Goal: Task Accomplishment & Management: Use online tool/utility

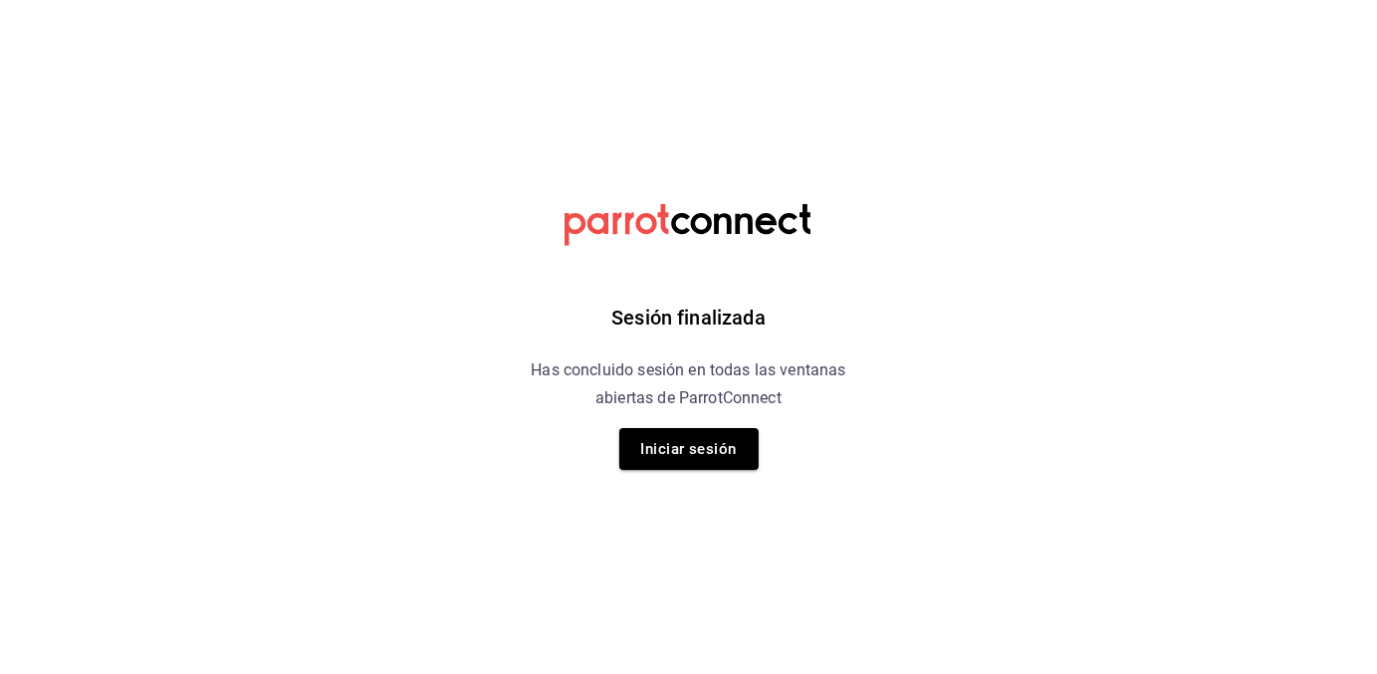
click at [693, 310] on h6 "Sesión finalizada" at bounding box center [688, 318] width 154 height 32
click at [690, 460] on button "Iniciar sesión" at bounding box center [688, 449] width 139 height 42
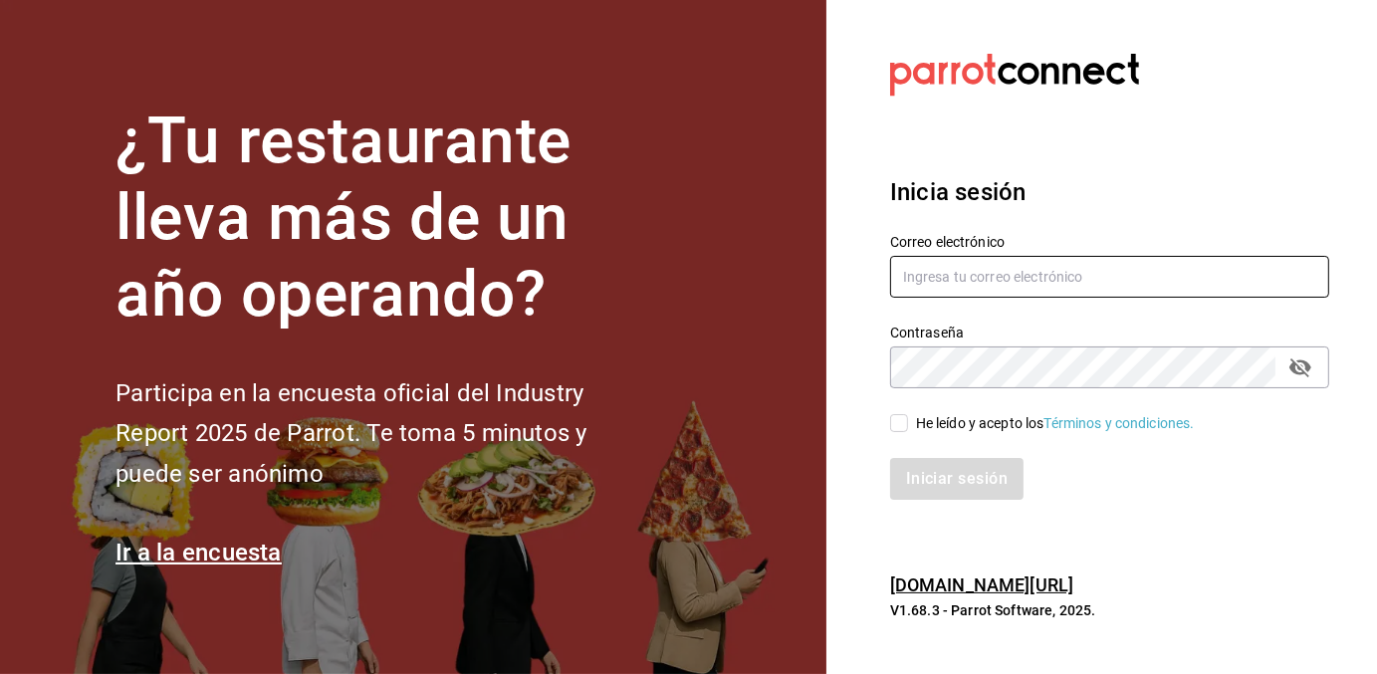
click at [948, 289] on input "text" at bounding box center [1109, 277] width 439 height 42
type input "contacto@maoza.com.mx"
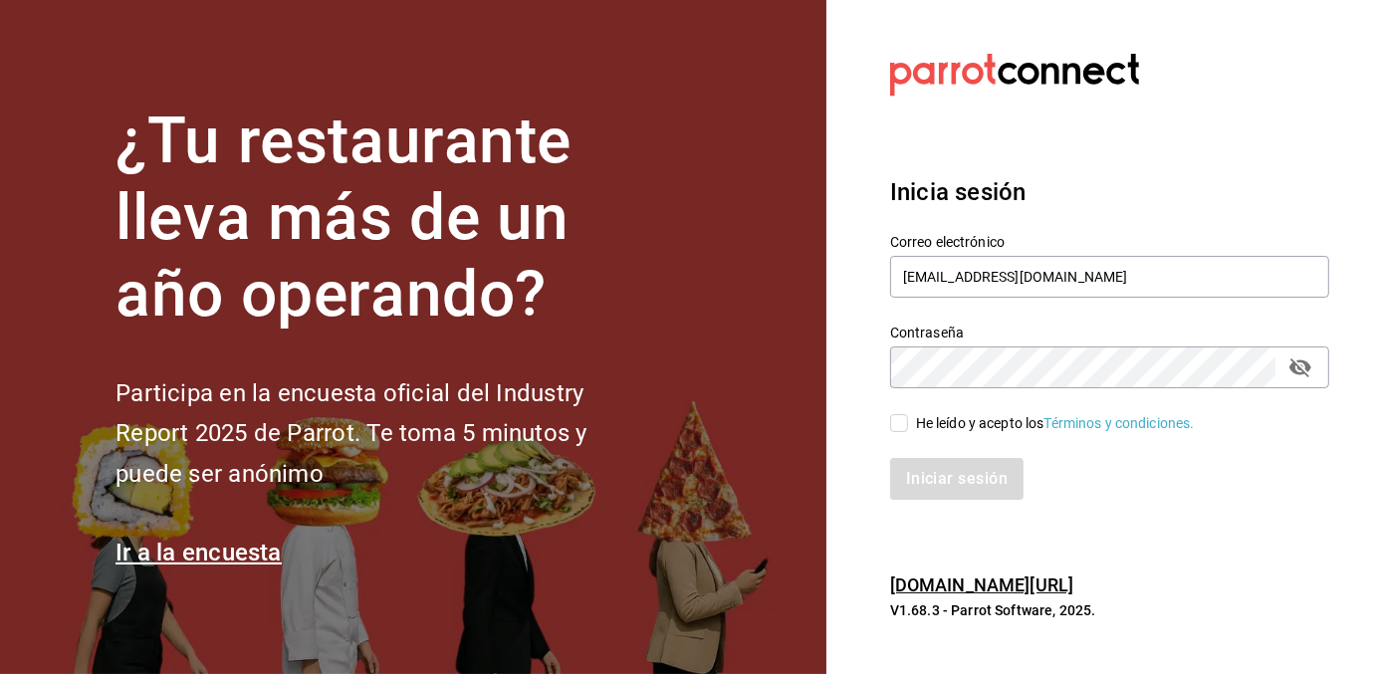
click at [894, 423] on input "He leído y acepto los Términos y condiciones." at bounding box center [899, 423] width 18 height 18
click at [900, 427] on input "He leído y acepto los Términos y condiciones." at bounding box center [899, 423] width 18 height 18
click at [930, 488] on div "Iniciar sesión" at bounding box center [1109, 479] width 439 height 42
click at [893, 427] on input "He leído y acepto los Términos y condiciones." at bounding box center [899, 423] width 18 height 18
checkbox input "true"
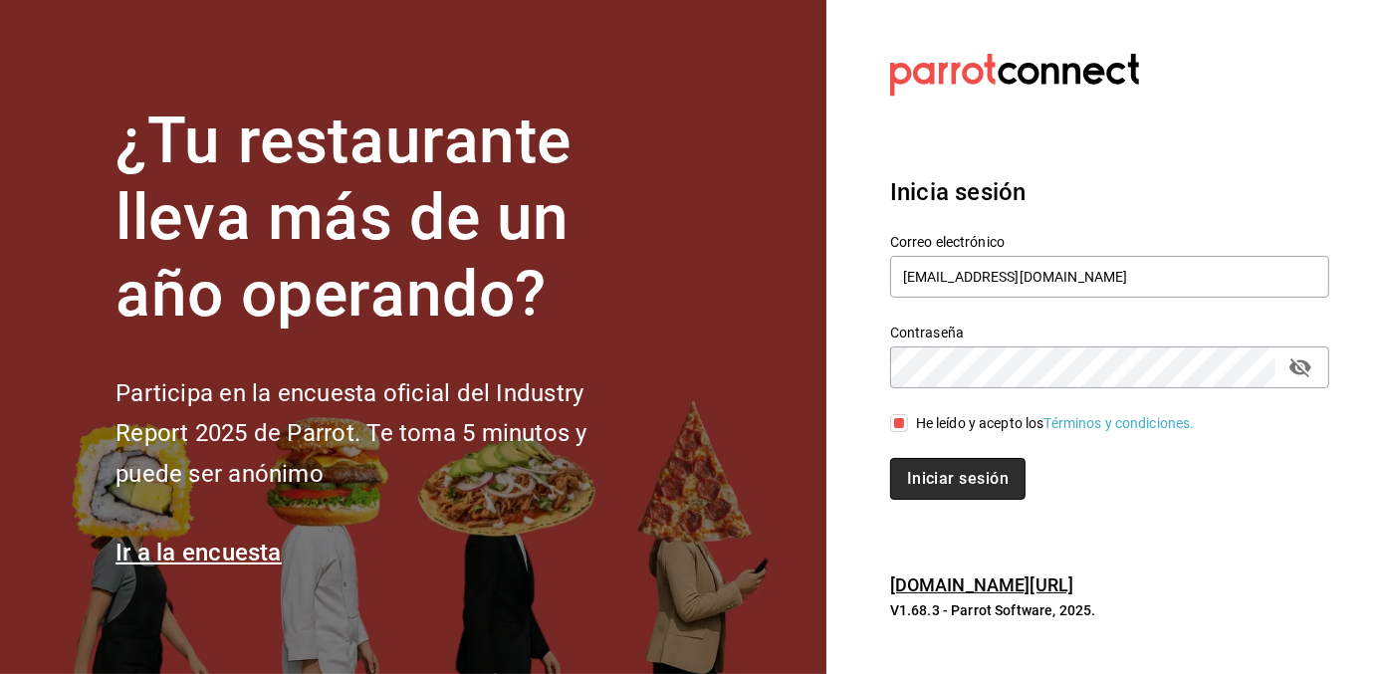
click at [920, 478] on button "Iniciar sesión" at bounding box center [957, 479] width 135 height 42
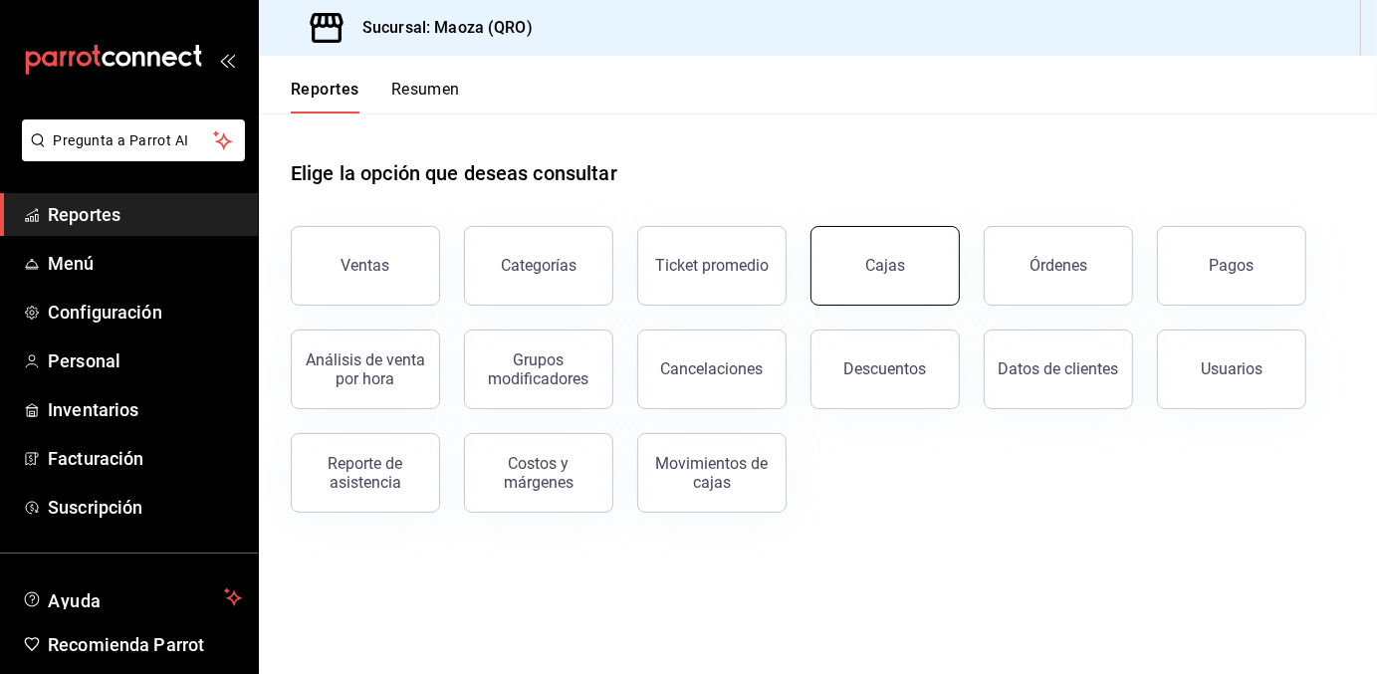
click at [888, 275] on button "Cajas" at bounding box center [884, 266] width 149 height 80
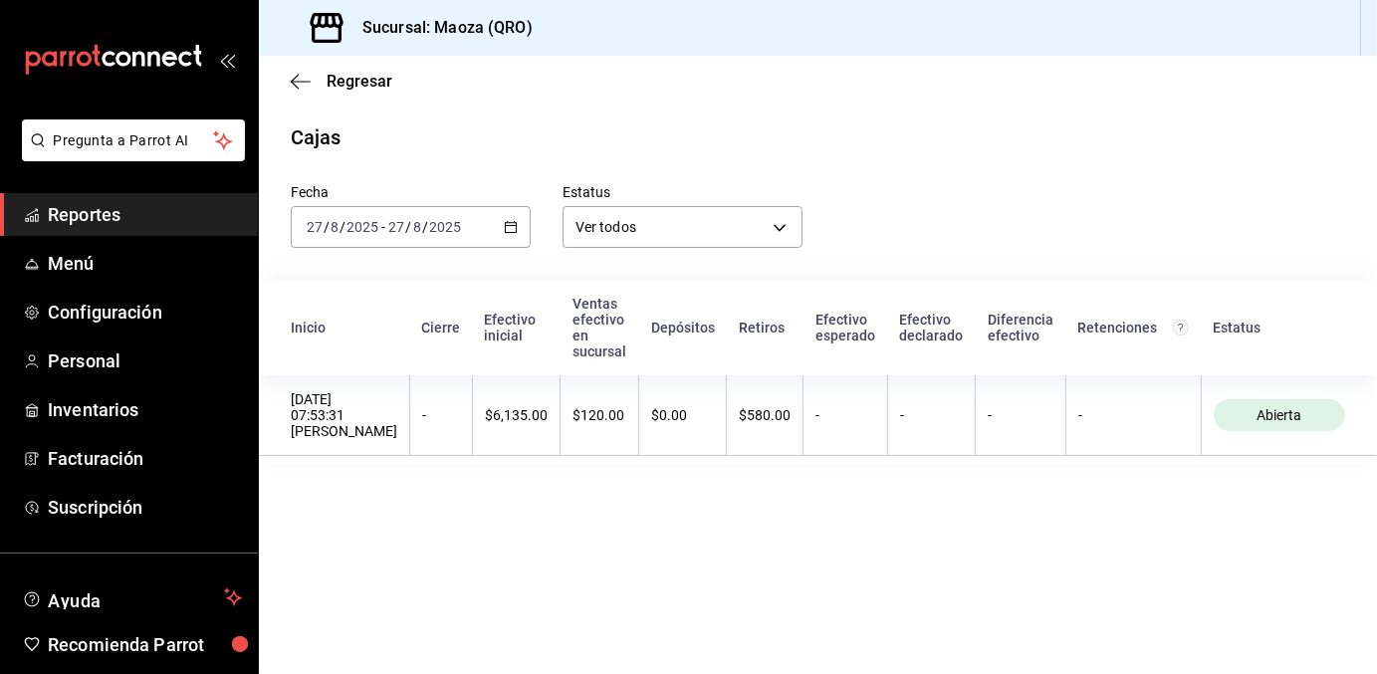
click at [514, 228] on icon "button" at bounding box center [511, 227] width 14 height 14
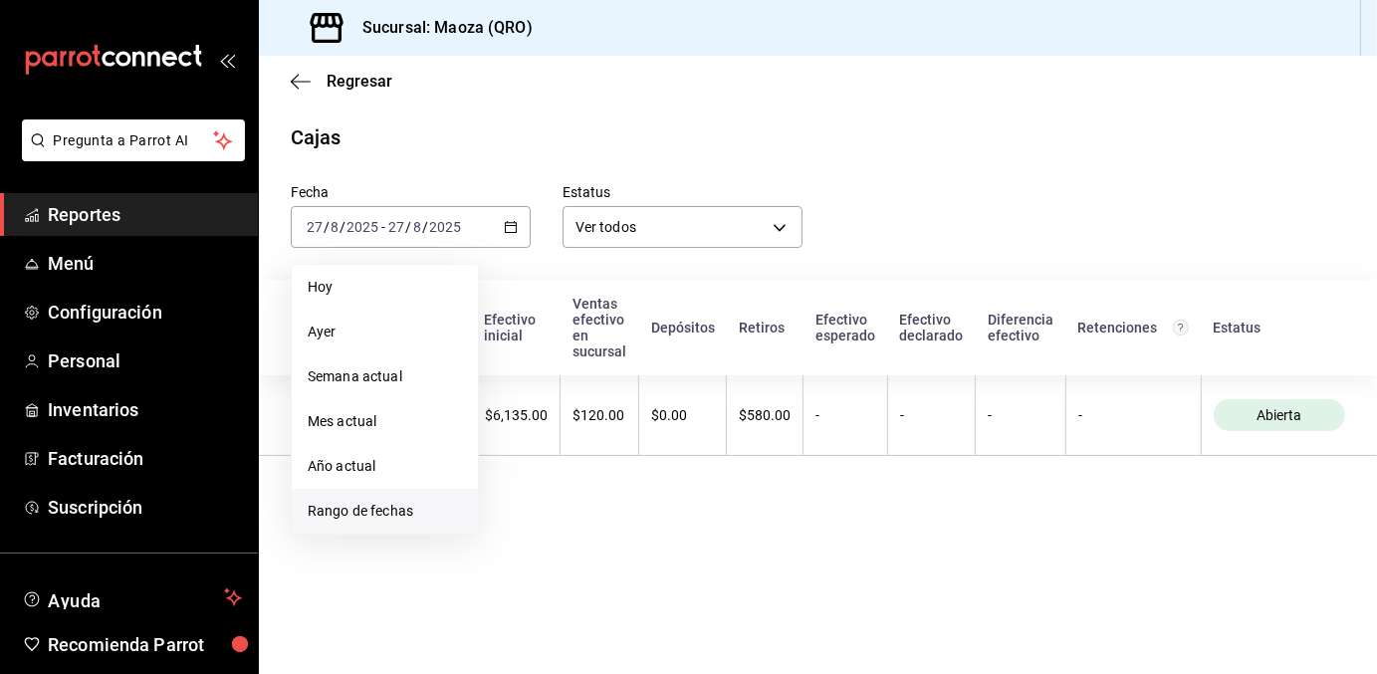
click at [374, 507] on span "Rango de fechas" at bounding box center [385, 511] width 154 height 21
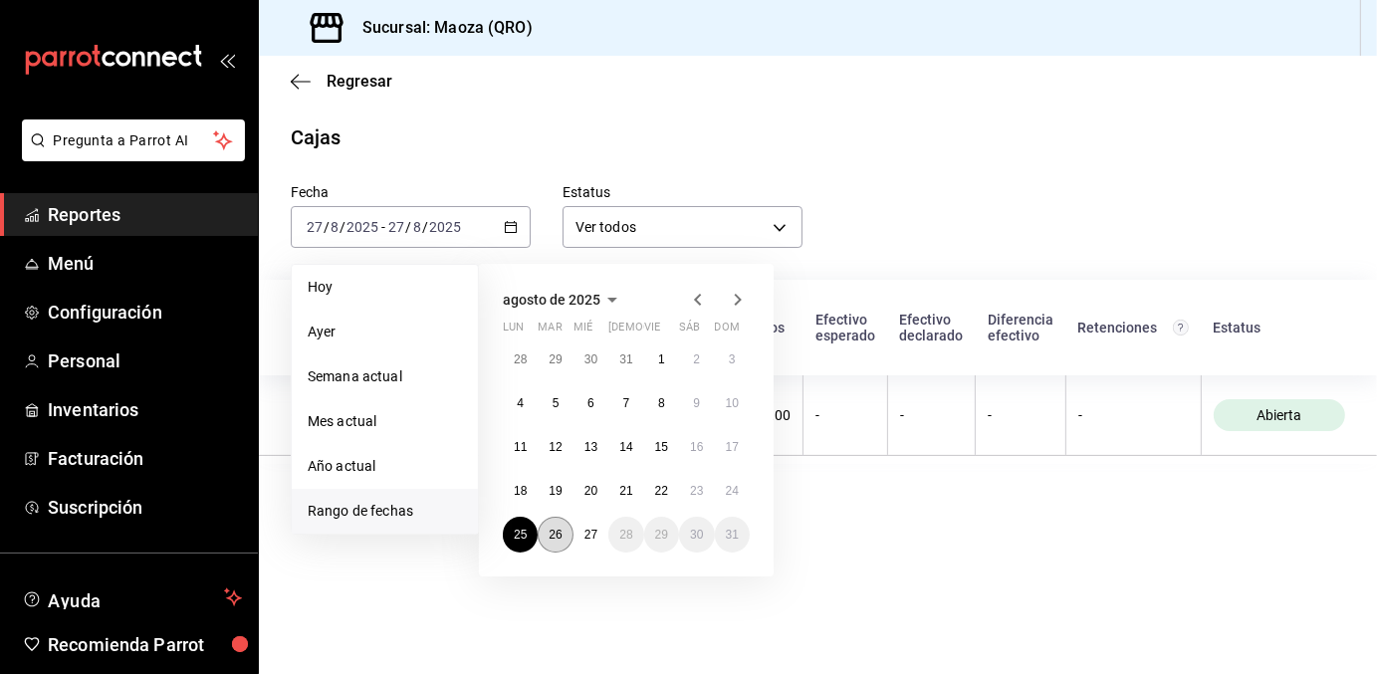
click at [548, 537] on button "26" at bounding box center [555, 535] width 35 height 36
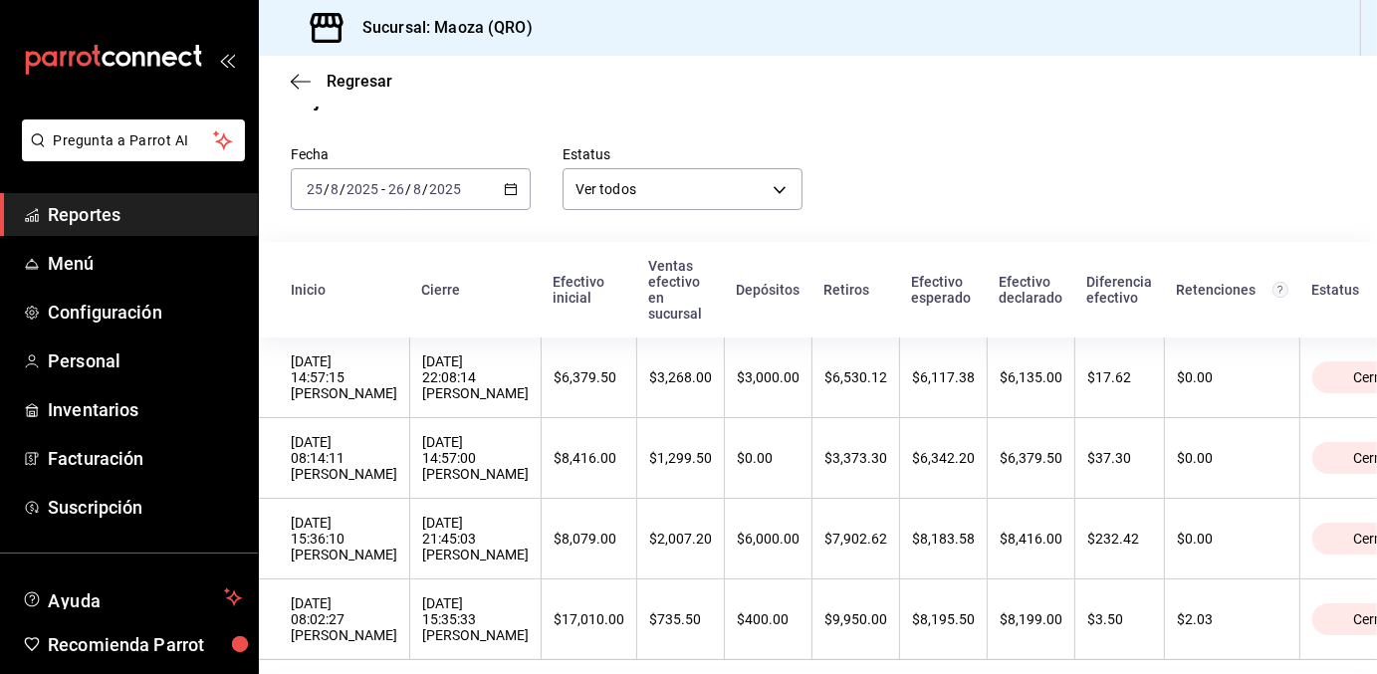
scroll to position [42, 0]
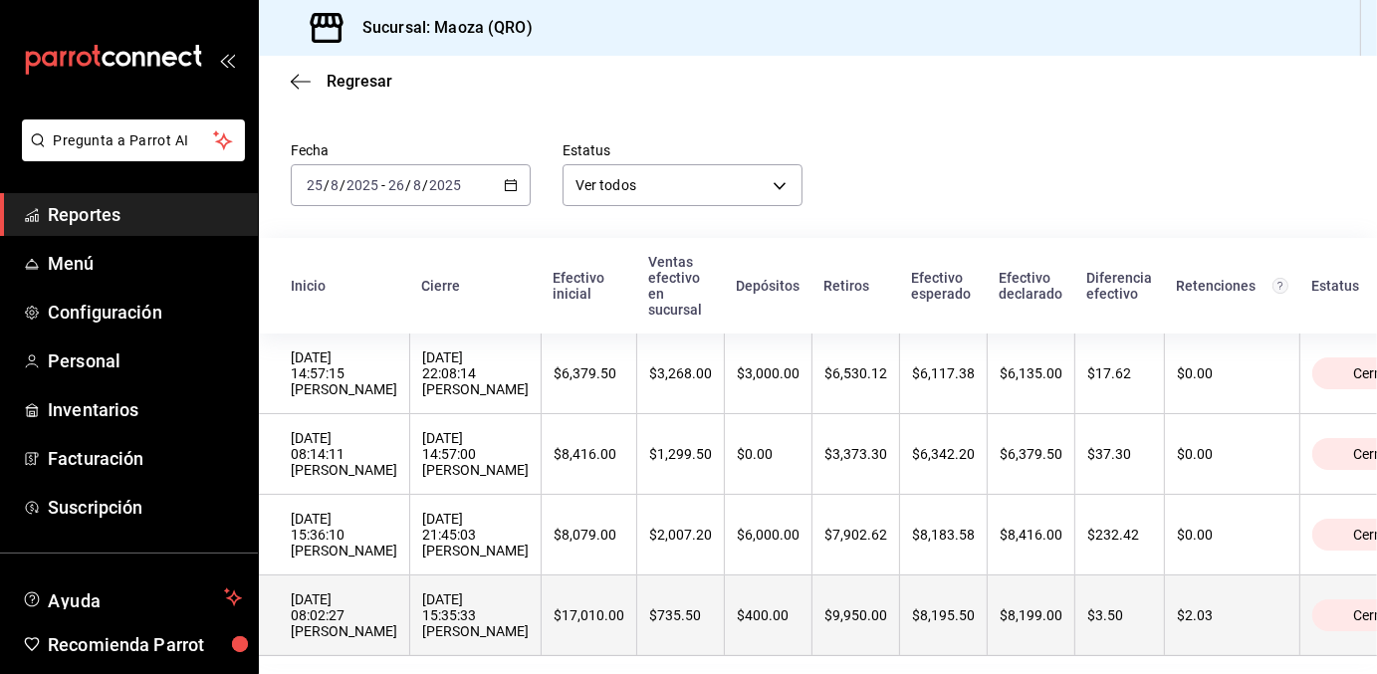
click at [490, 626] on div "[DATE] 15:35:33 [PERSON_NAME]" at bounding box center [475, 615] width 107 height 48
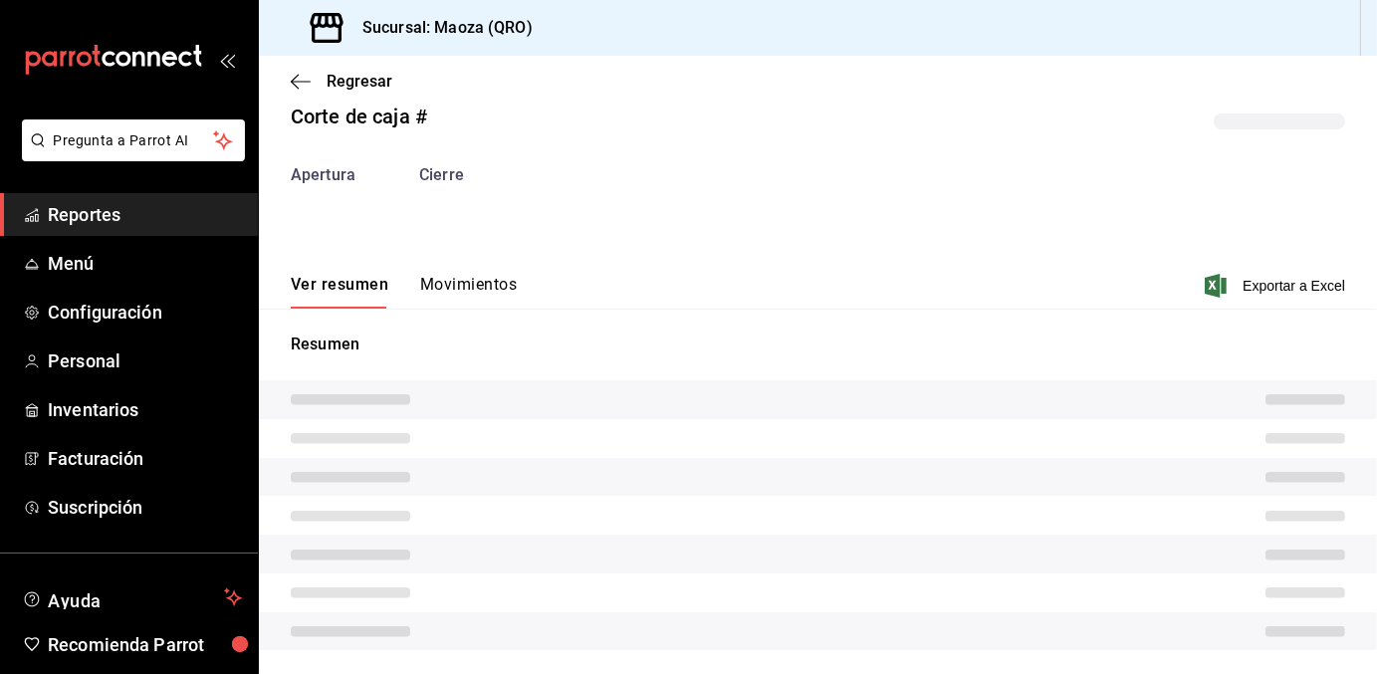
scroll to position [60, 0]
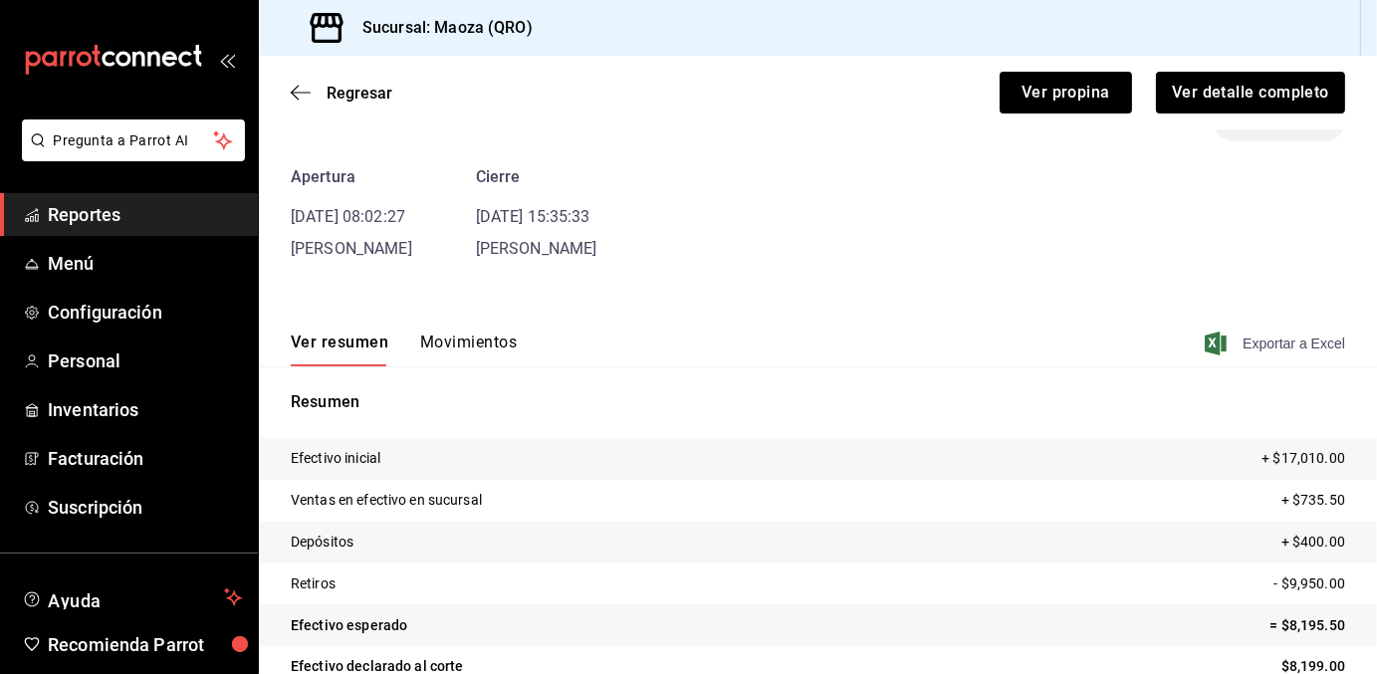
click at [1267, 345] on span "Exportar a Excel" at bounding box center [1277, 344] width 136 height 24
click at [351, 93] on span "Regresar" at bounding box center [360, 93] width 66 height 19
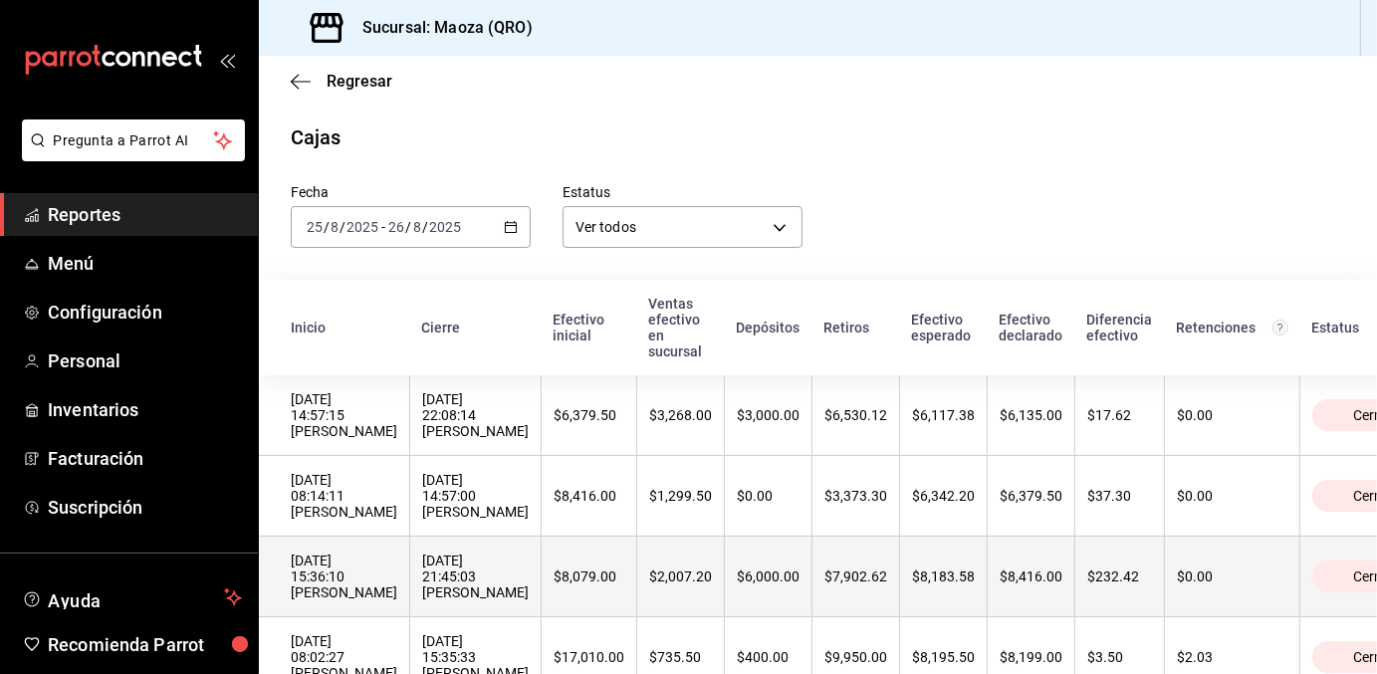
click at [352, 600] on div "[DATE] 15:36:10 [PERSON_NAME]" at bounding box center [344, 577] width 107 height 48
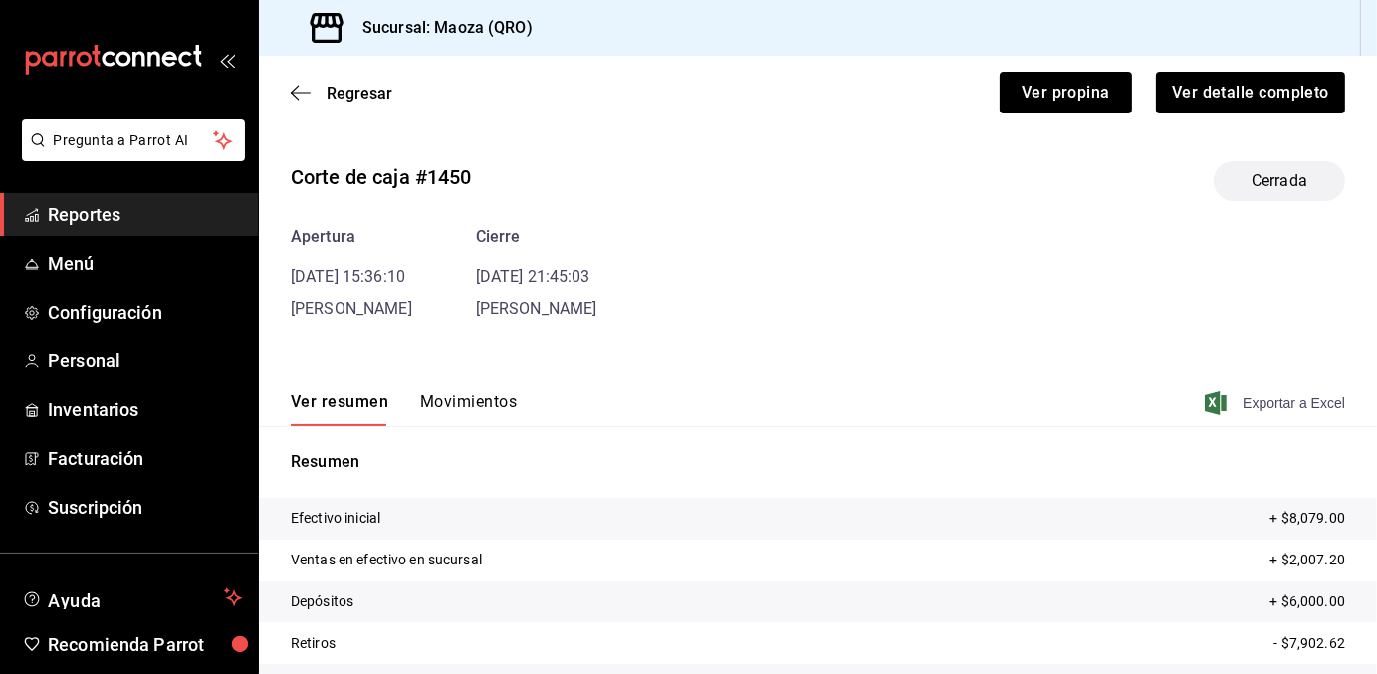
click at [1262, 397] on span "Exportar a Excel" at bounding box center [1277, 403] width 136 height 24
click at [353, 91] on span "Regresar" at bounding box center [360, 93] width 66 height 19
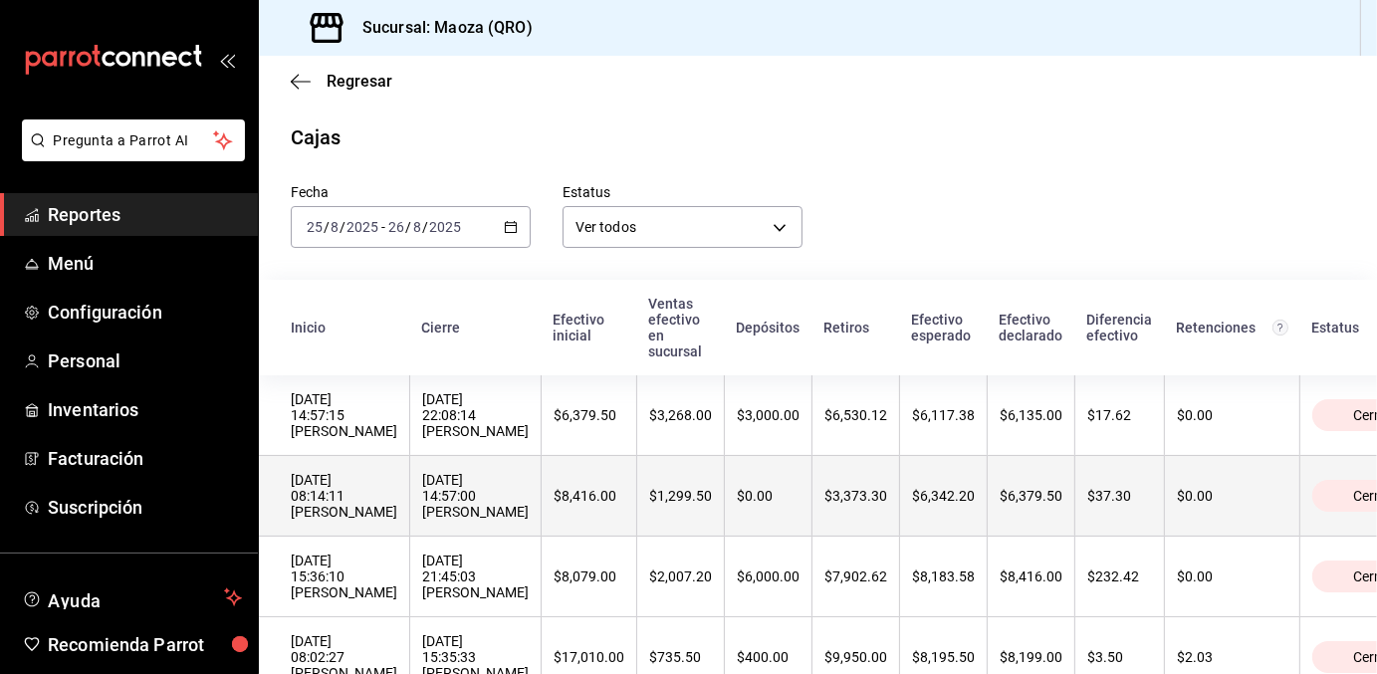
click at [373, 490] on div "[DATE] 08:14:11 [PERSON_NAME]" at bounding box center [344, 496] width 107 height 48
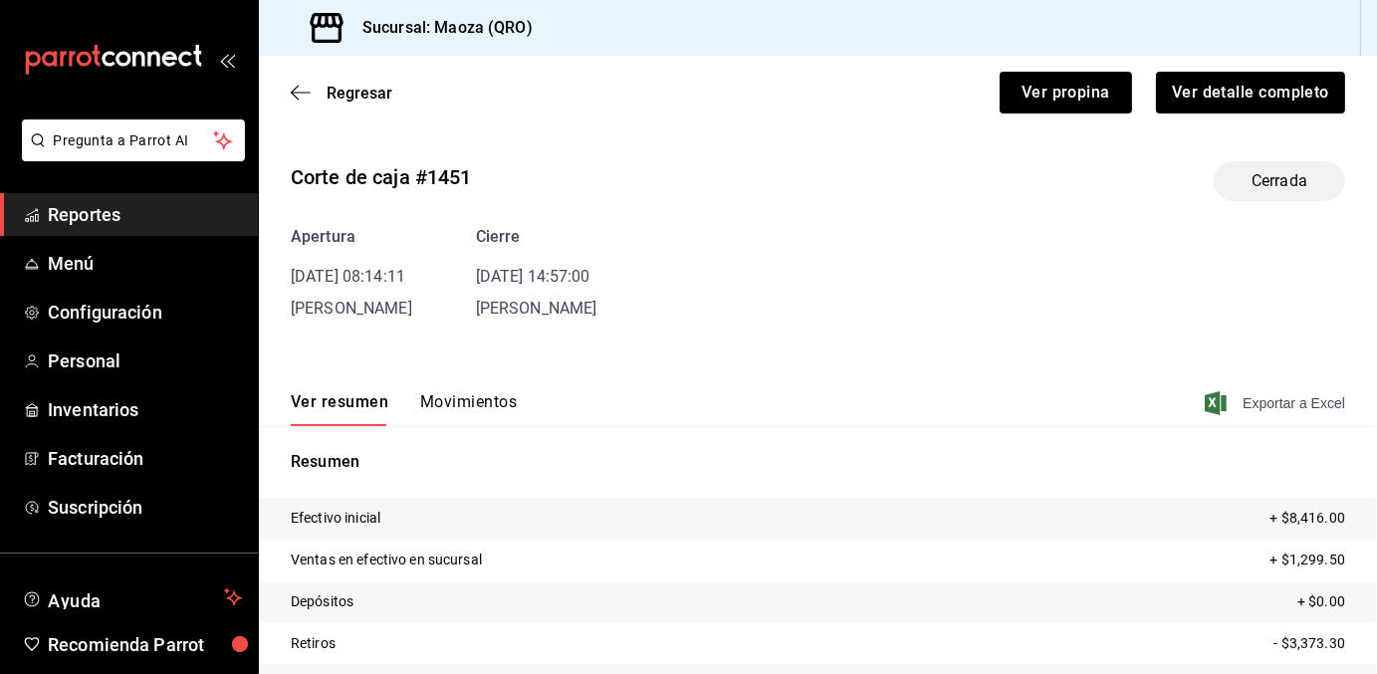
click at [1279, 404] on span "Exportar a Excel" at bounding box center [1277, 403] width 136 height 24
click at [352, 89] on span "Regresar" at bounding box center [360, 93] width 66 height 19
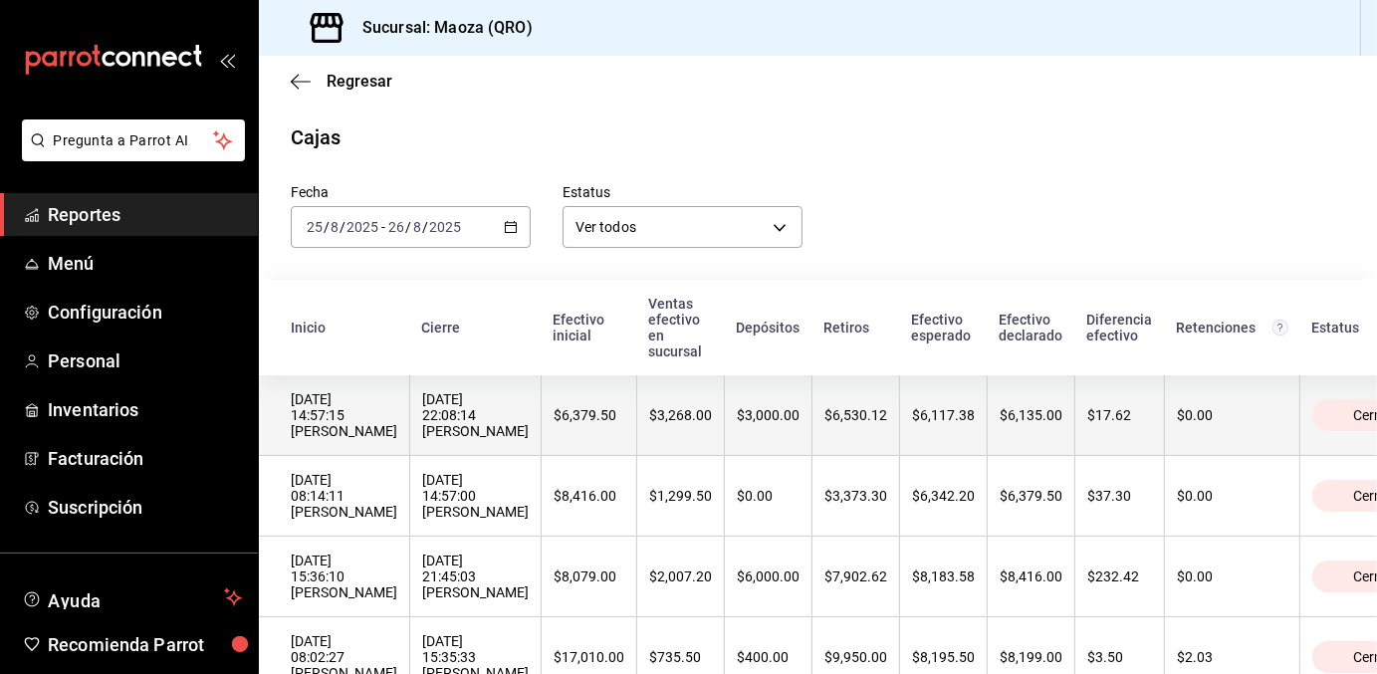
click at [340, 408] on div "[DATE] 14:57:15 [PERSON_NAME]" at bounding box center [344, 415] width 107 height 48
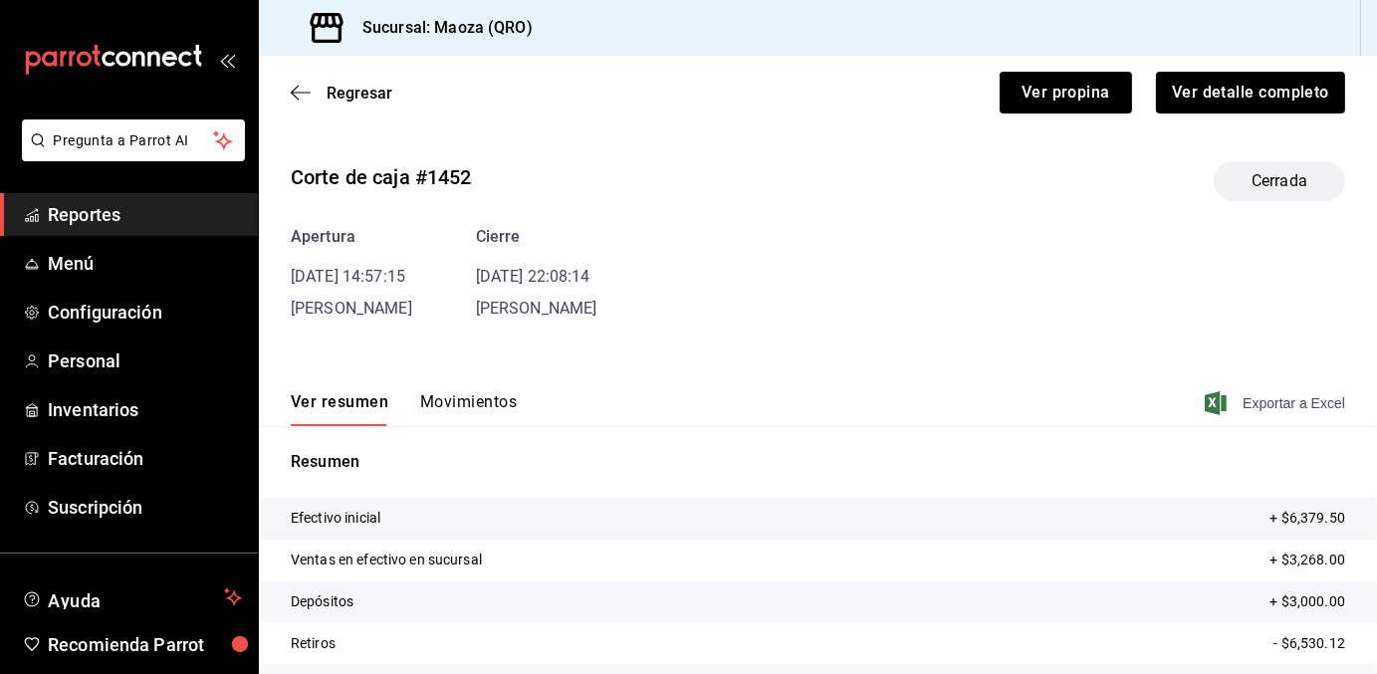
click at [1284, 403] on span "Exportar a Excel" at bounding box center [1277, 403] width 136 height 24
click at [354, 93] on span "Regresar" at bounding box center [360, 93] width 66 height 19
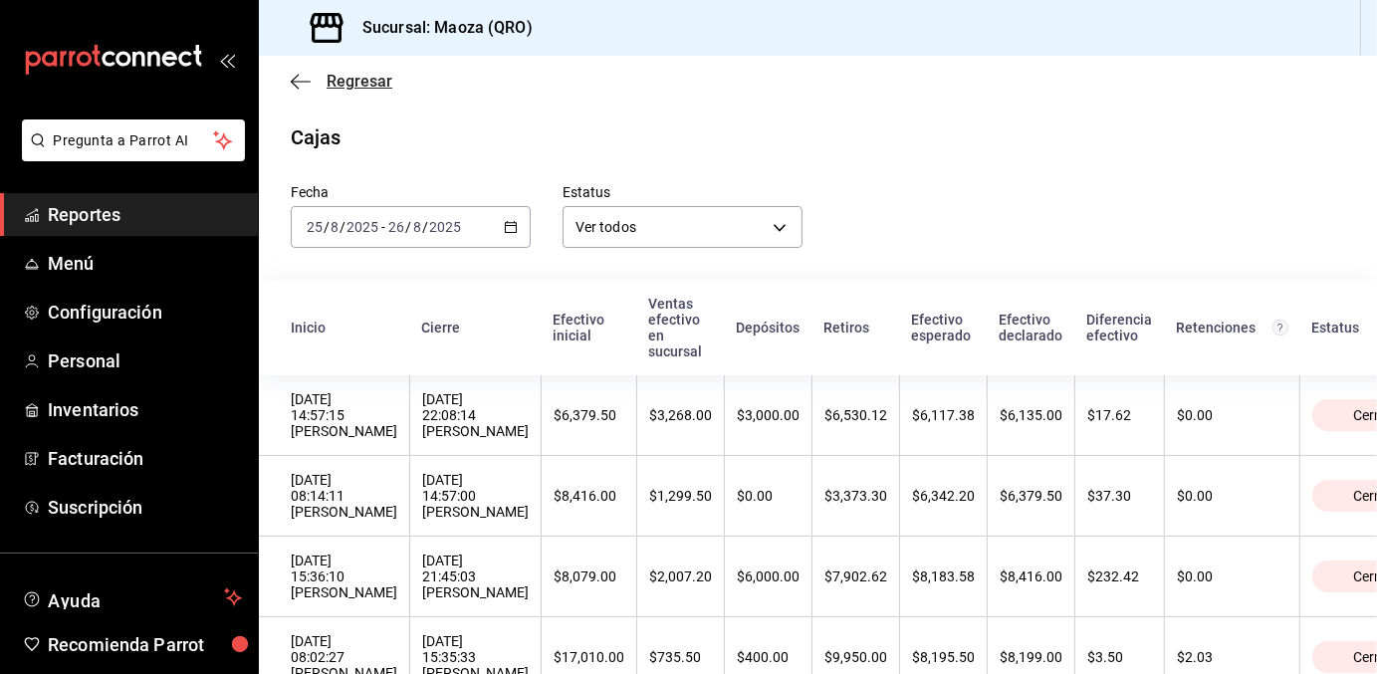
click at [346, 84] on span "Regresar" at bounding box center [360, 81] width 66 height 19
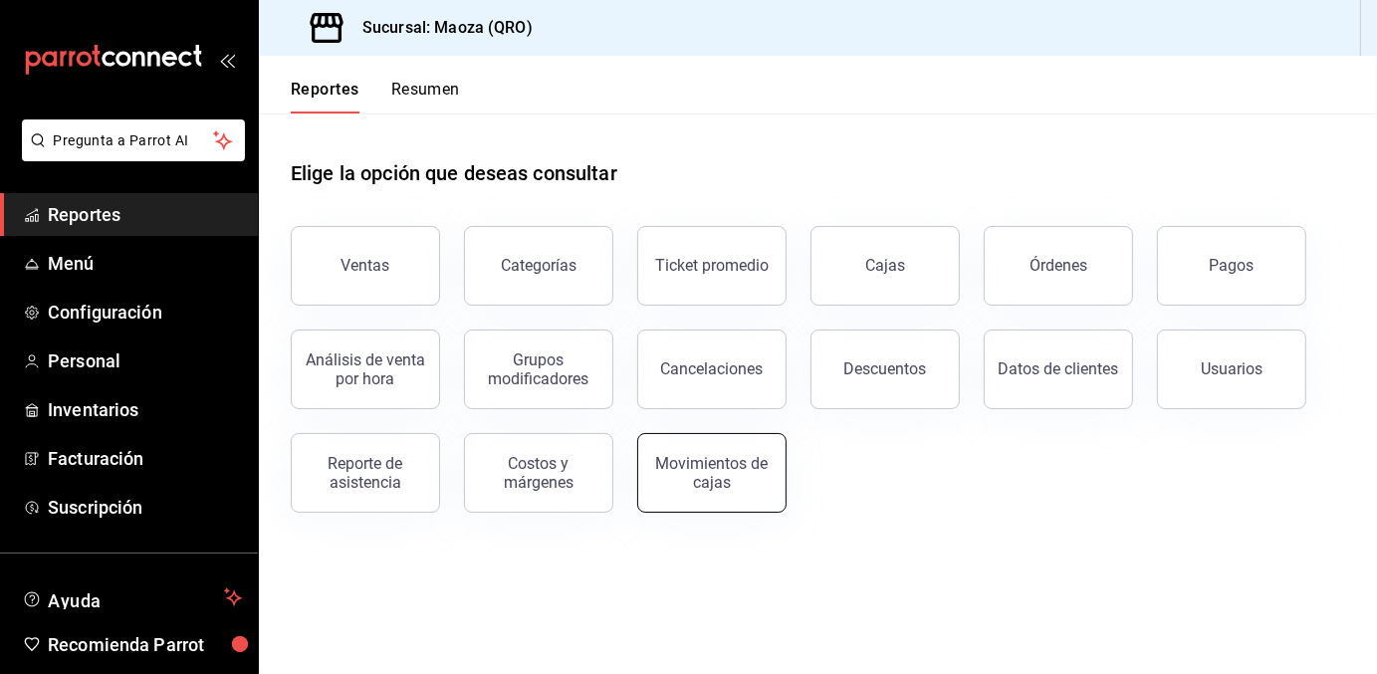
click at [669, 485] on div "Movimientos de cajas" at bounding box center [711, 473] width 123 height 38
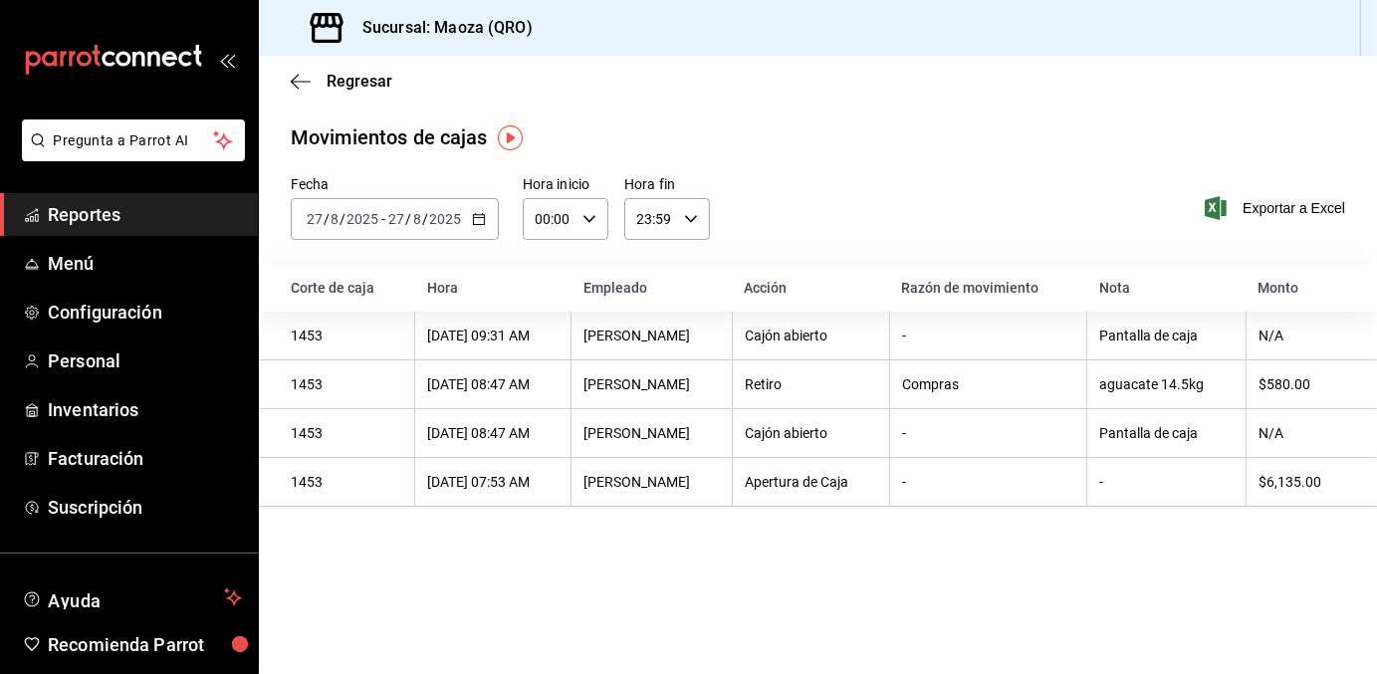
click at [482, 218] on \(Stroke\) "button" at bounding box center [479, 219] width 12 height 11
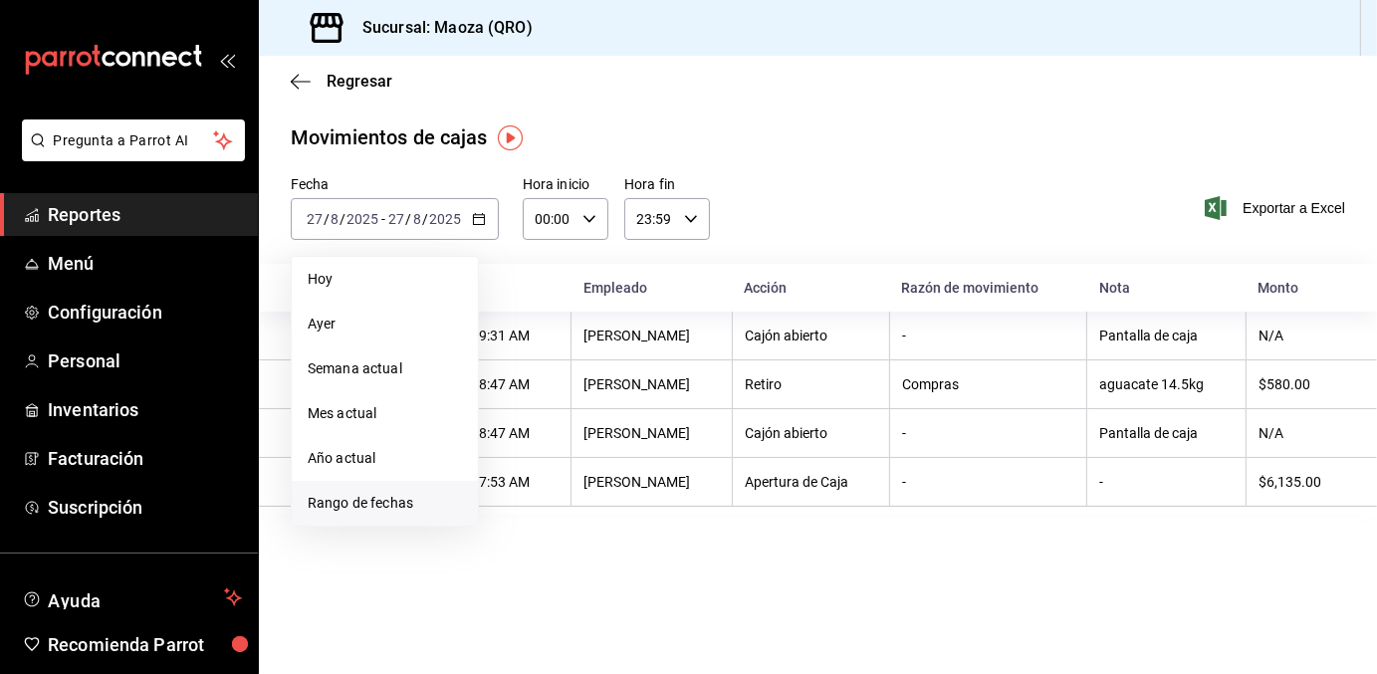
click at [397, 498] on span "Rango de fechas" at bounding box center [385, 503] width 154 height 21
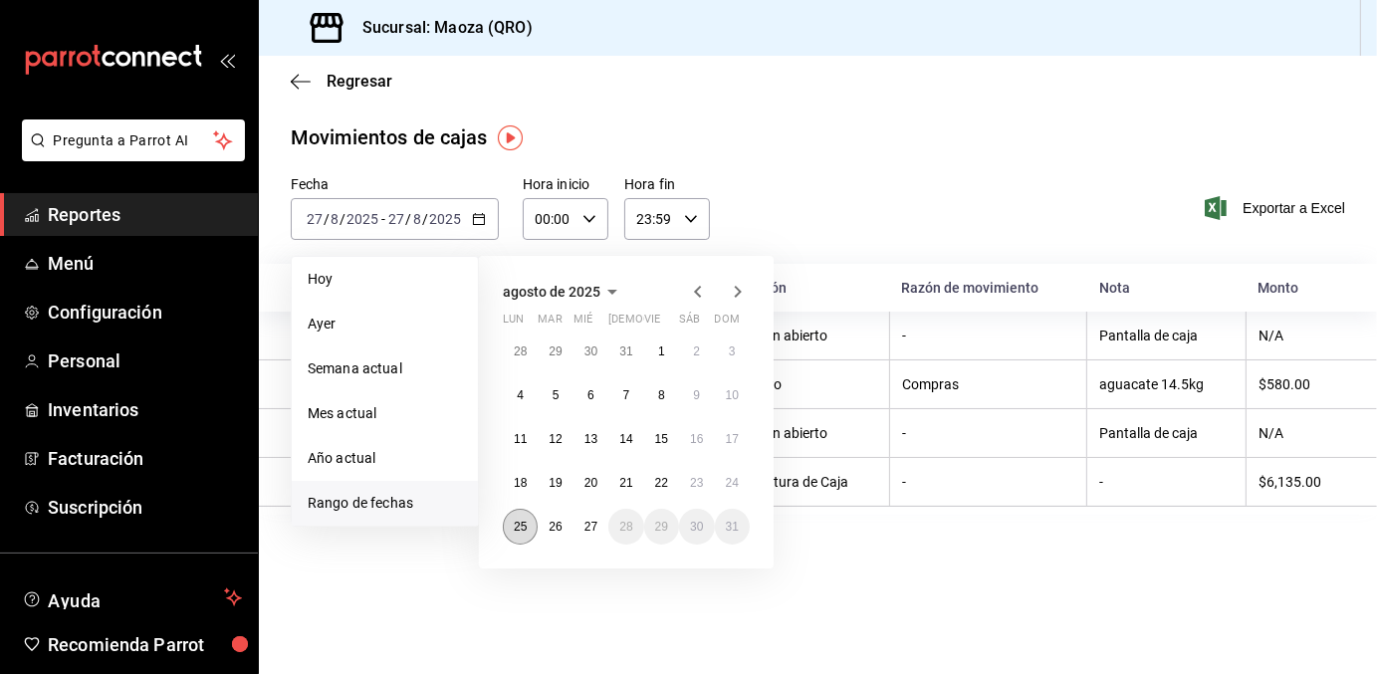
click at [517, 523] on abbr "25" at bounding box center [520, 527] width 13 height 14
click at [553, 525] on abbr "26" at bounding box center [555, 527] width 13 height 14
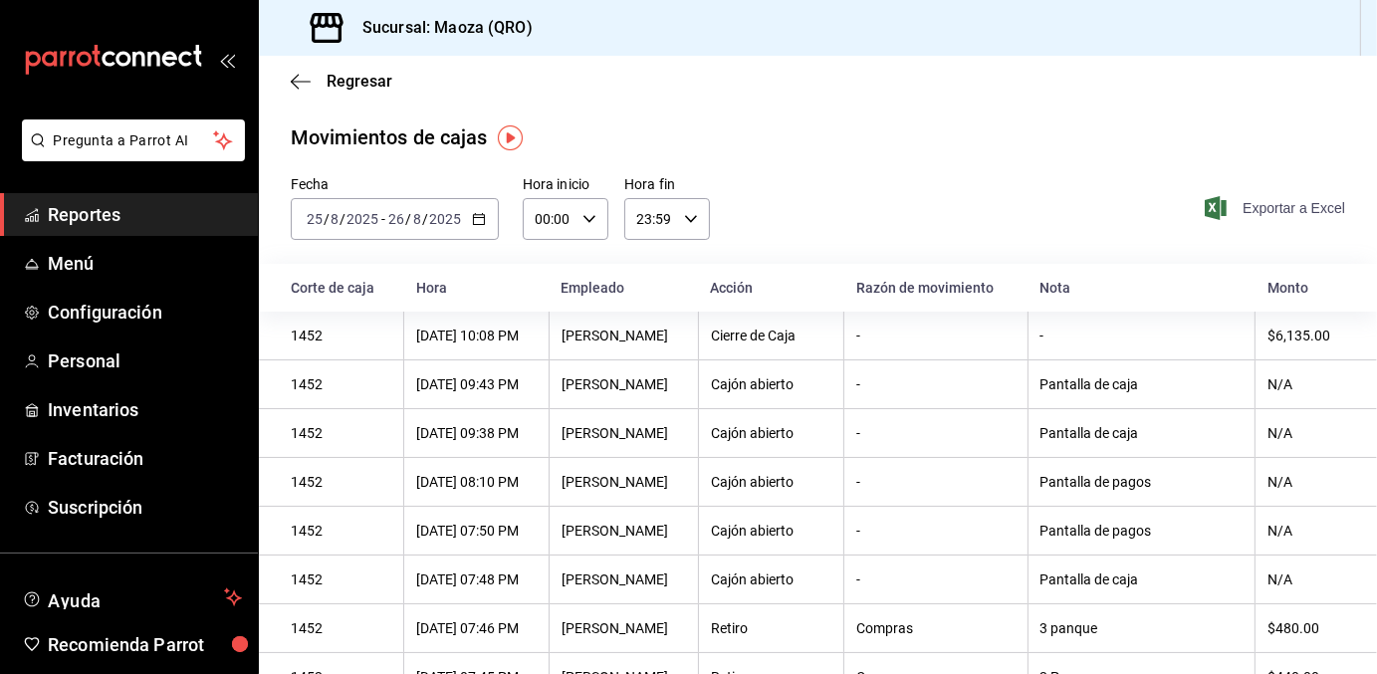
click at [1267, 207] on span "Exportar a Excel" at bounding box center [1277, 208] width 136 height 24
